Goal: Transaction & Acquisition: Obtain resource

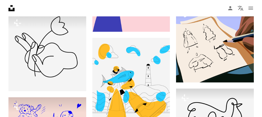
scroll to position [513, 0]
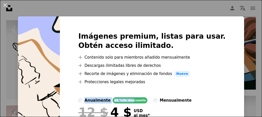
drag, startPoint x: 148, startPoint y: 100, endPoint x: 198, endPoint y: 86, distance: 52.0
click at [198, 86] on div "Imágenes premium, listas para usar. Obtén acceso ilimitado. A plus sign Conteni…" at bounding box center [152, 90] width 184 height 148
click at [190, 74] on span "Nuevo" at bounding box center [182, 74] width 16 height 6
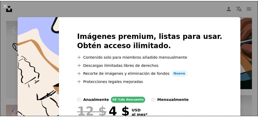
scroll to position [47, 0]
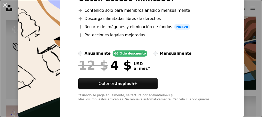
drag, startPoint x: 173, startPoint y: 69, endPoint x: 88, endPoint y: 86, distance: 86.3
click at [88, 86] on div "Imágenes premium, listas para usar. Obtén acceso ilimitado. A plus sign Conteni…" at bounding box center [152, 44] width 184 height 148
click at [34, 86] on img at bounding box center [39, 44] width 42 height 148
click at [11, 13] on div "An X shape Imágenes premium, listas para usar. Obtén acceso ilimitado. A plus s…" at bounding box center [131, 58] width 262 height 117
click at [11, 13] on icon "Unsplash logo Página de inicio de Unsplash" at bounding box center [9, 8] width 10 height 10
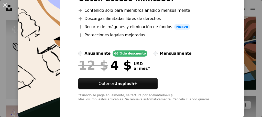
click at [9, 9] on icon "Unsplash logo Página de inicio de Unsplash" at bounding box center [9, 8] width 10 height 10
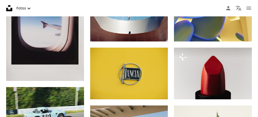
scroll to position [181, 0]
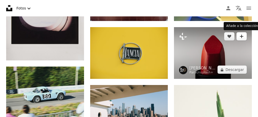
click at [240, 38] on icon "A plus sign" at bounding box center [242, 36] width 4 height 4
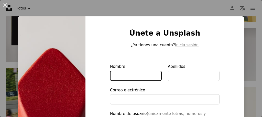
click at [110, 73] on input "Nombre" at bounding box center [136, 76] width 52 height 10
type input "****"
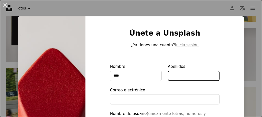
click at [168, 75] on input "Apellidos" at bounding box center [194, 76] width 52 height 10
type input "**********"
type input "*********"
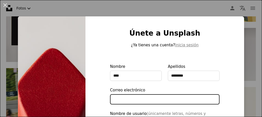
click at [110, 97] on input "Correo electrónico" at bounding box center [165, 99] width 110 height 10
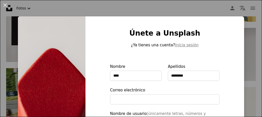
drag, startPoint x: 66, startPoint y: 12, endPoint x: 29, endPoint y: 9, distance: 37.2
click at [29, 9] on div "An X shape Únete a Unsplash ¿Ya tienes una cuenta? Inicia sesión Nombre **** Ap…" at bounding box center [131, 58] width 262 height 117
click at [29, 9] on icon "Chevron down" at bounding box center [29, 8] width 6 height 6
